Goal: Task Accomplishment & Management: Manage account settings

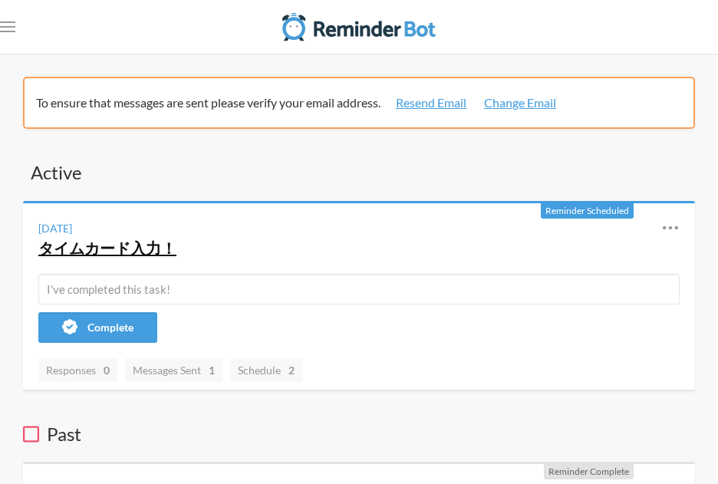
click at [126, 248] on link "タイムカード入力！" at bounding box center [107, 248] width 138 height 18
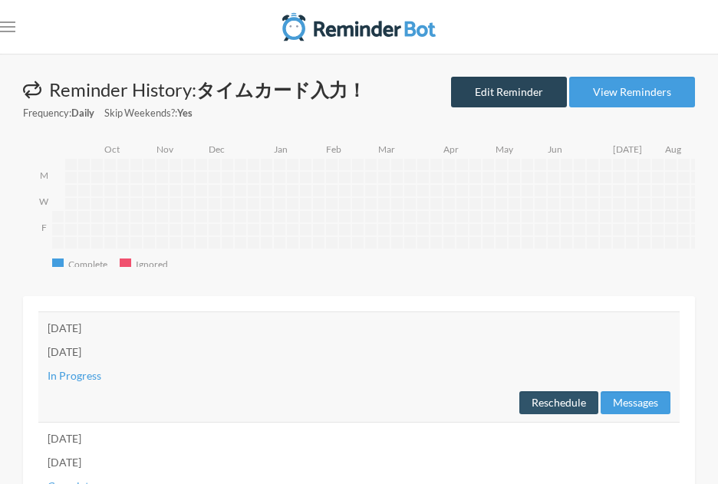
click at [486, 89] on link "Edit Reminder" at bounding box center [509, 92] width 116 height 31
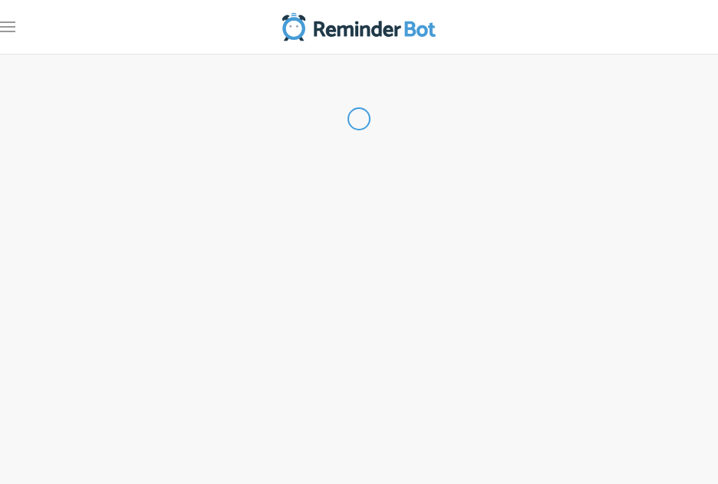
type input "タイムカード入力！"
select select "10:15:00"
select select "13:15:00"
select select "true"
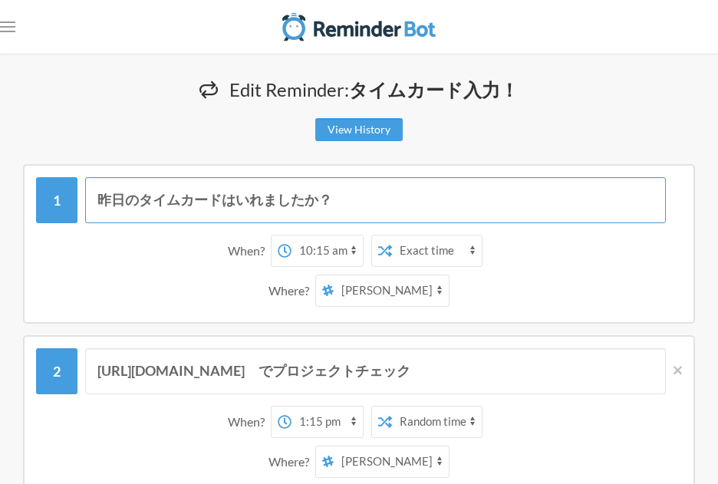
click at [100, 202] on input "昨日のタイムカードはいれましたか？" at bounding box center [375, 200] width 581 height 46
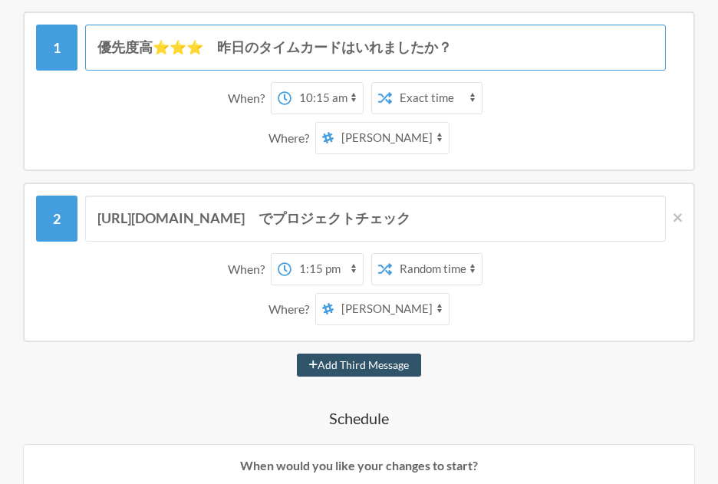
scroll to position [155, 0]
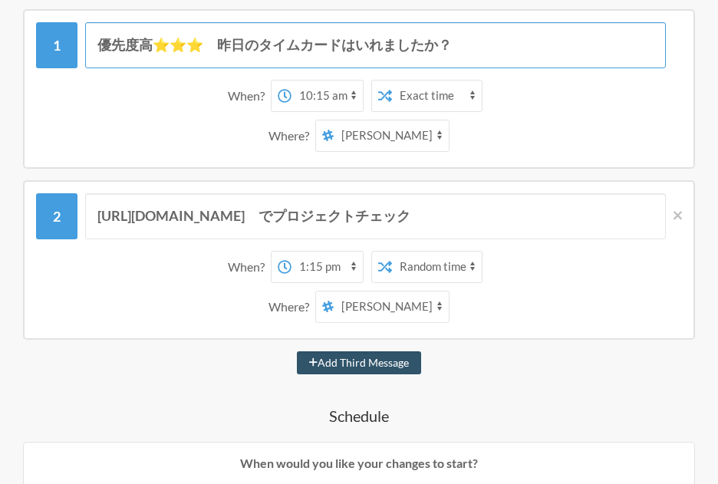
type input "優先度高⭐️⭐️⭐️　昨日のタイムカードはいれましたか？"
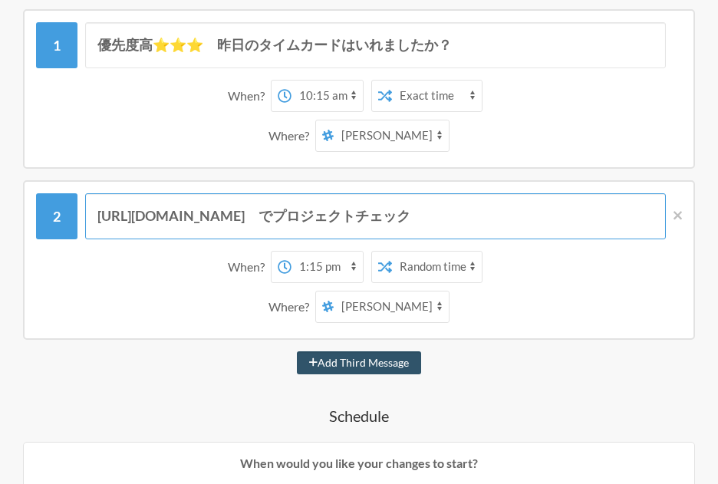
click at [349, 218] on input "[URL][DOMAIN_NAME]　でプロジェクトチェック" at bounding box center [375, 216] width 581 height 46
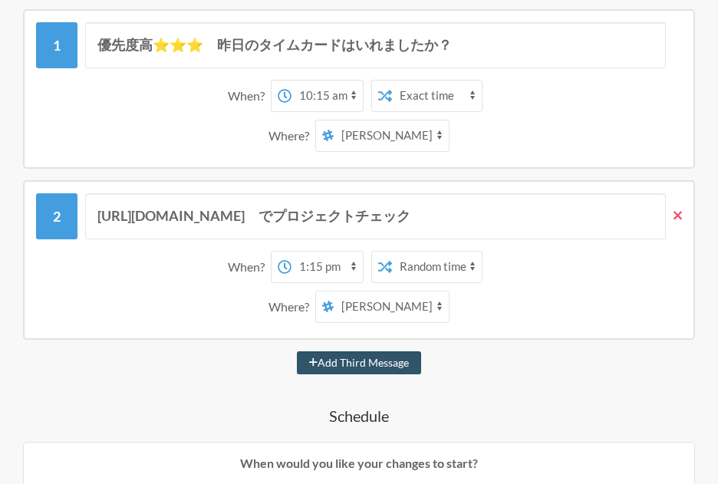
click at [680, 213] on icon at bounding box center [678, 215] width 8 height 8
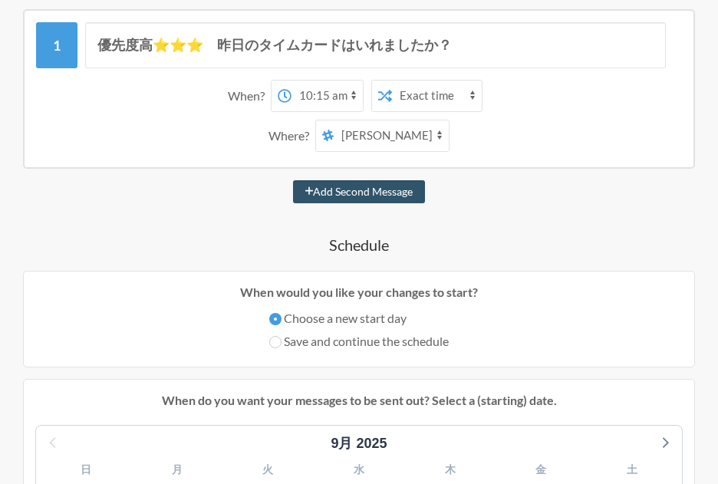
click at [473, 244] on h4 "Schedule" at bounding box center [359, 244] width 672 height 21
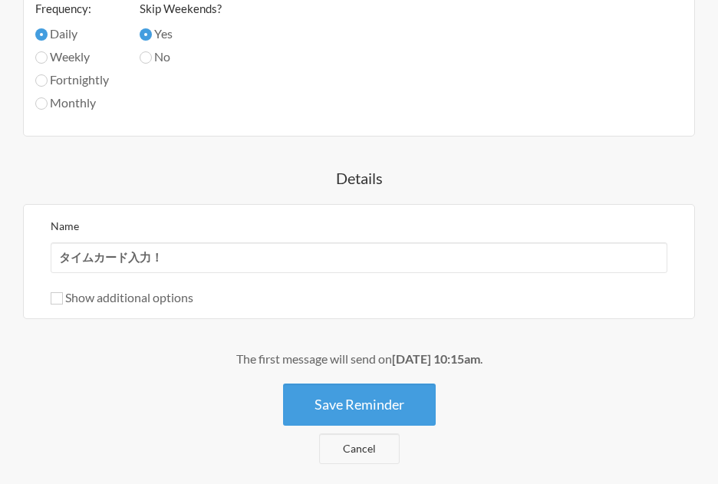
scroll to position [868, 0]
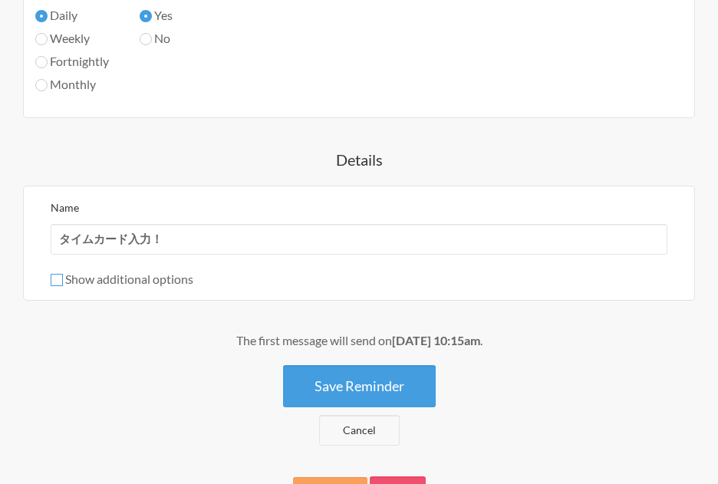
click at [60, 278] on input "Show additional options" at bounding box center [57, 280] width 12 height 12
checkbox input "true"
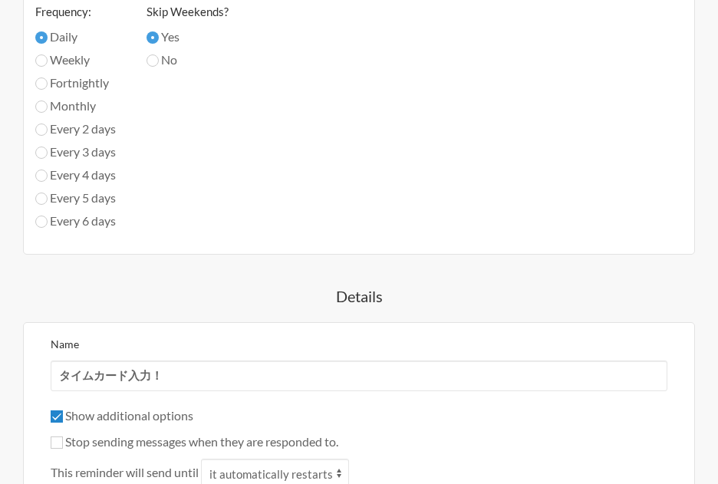
scroll to position [919, 0]
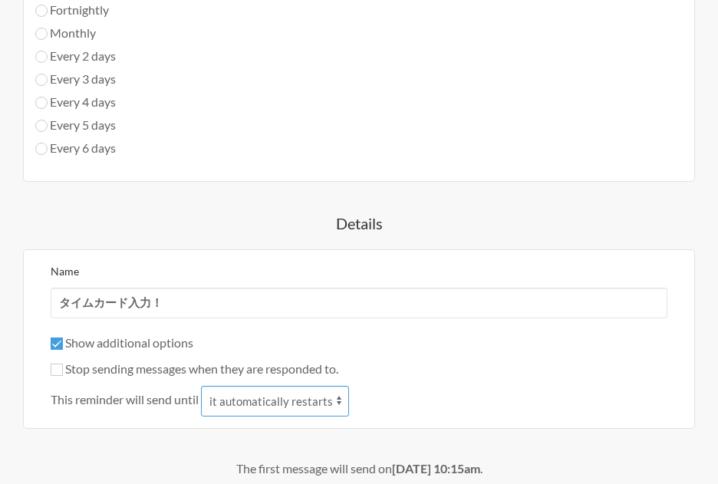
click at [334, 400] on select "it automatically restarts it is replied to" at bounding box center [275, 401] width 148 height 31
select select "1"
click at [203, 386] on select "it automatically restarts it is replied to" at bounding box center [275, 401] width 148 height 31
click at [328, 397] on select "it automatically restarts it is replied to" at bounding box center [275, 401] width 148 height 31
click at [56, 345] on input "Show additional options" at bounding box center [57, 344] width 12 height 12
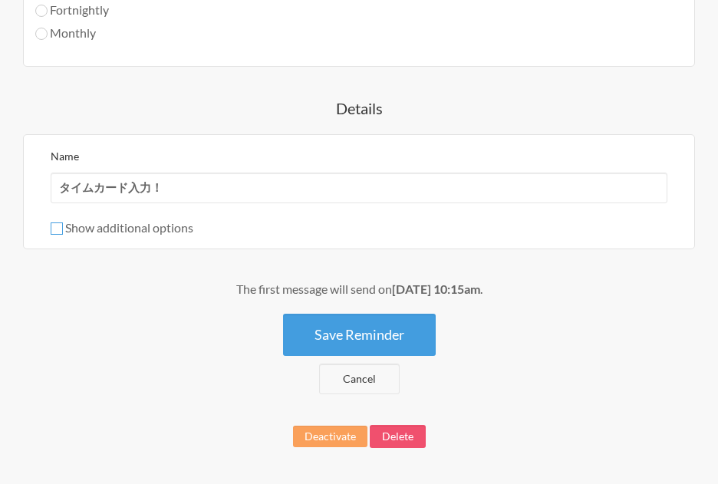
click at [57, 227] on input "Show additional options" at bounding box center [57, 228] width 12 height 12
checkbox input "true"
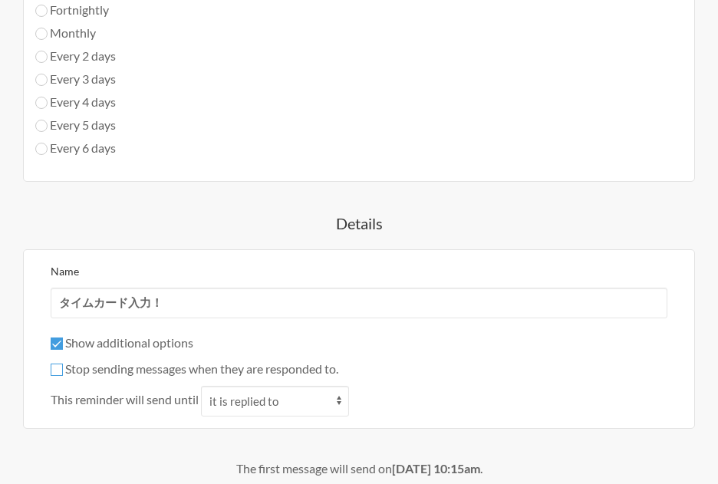
click at [61, 371] on input "Stop sending messages when they are responded to." at bounding box center [57, 370] width 12 height 12
checkbox input "false"
click at [248, 407] on select "it automatically restarts it is replied to" at bounding box center [275, 401] width 148 height 31
click at [281, 347] on div "Show additional options" at bounding box center [359, 343] width 617 height 18
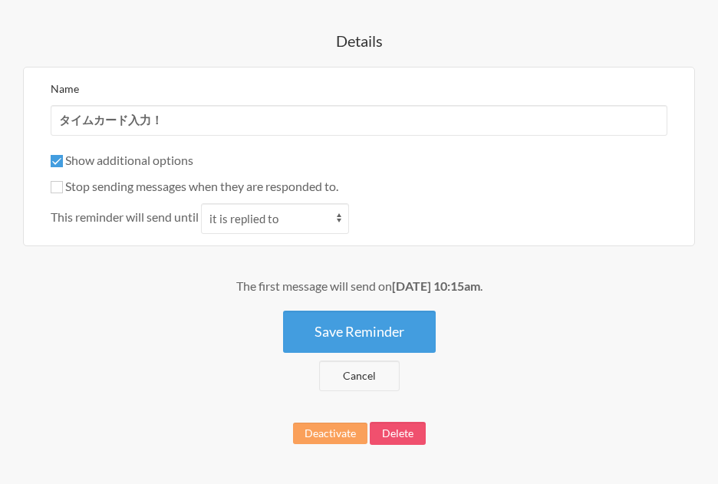
scroll to position [1116, 0]
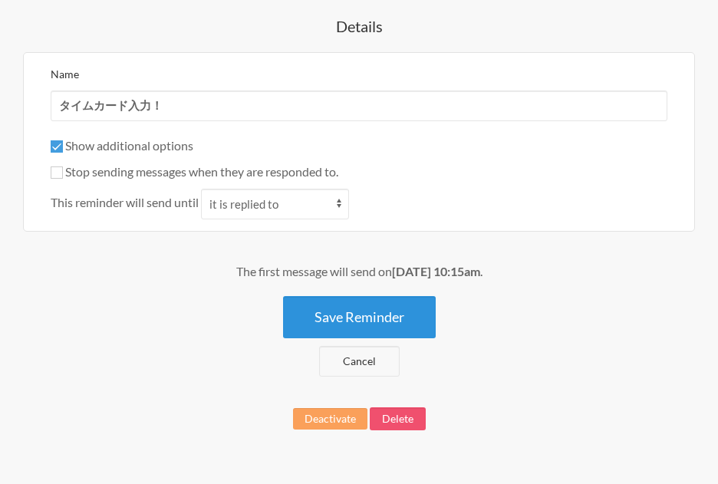
click at [343, 324] on button "Save Reminder" at bounding box center [359, 317] width 153 height 42
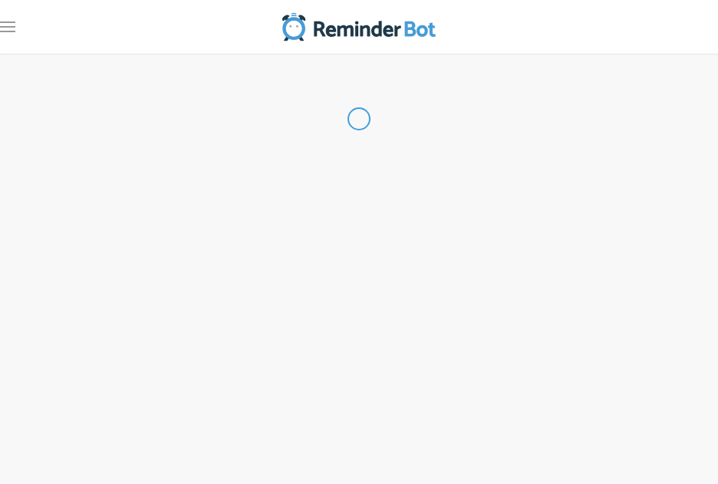
scroll to position [0, 0]
